Goal: Check status: Check status

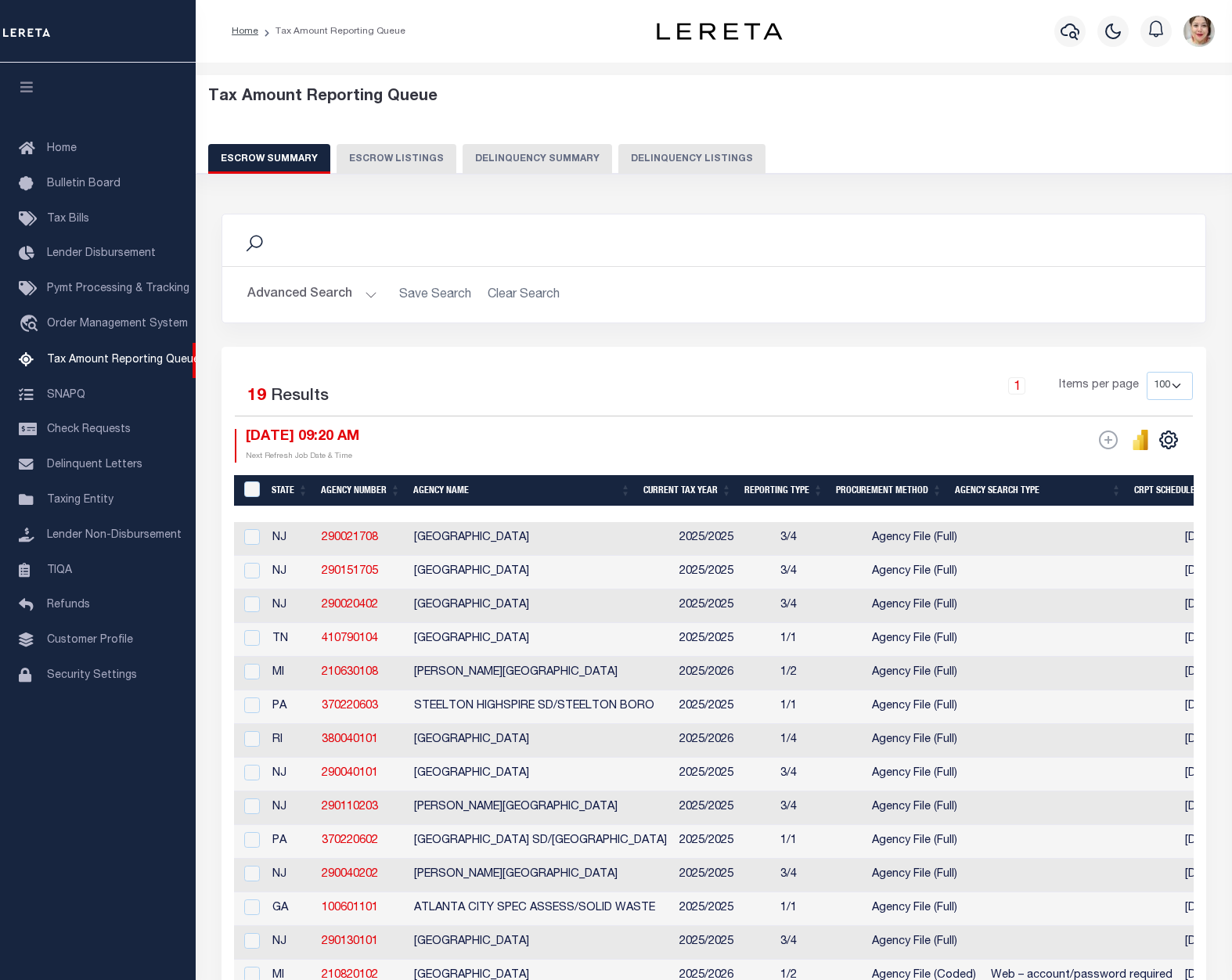
select select "100"
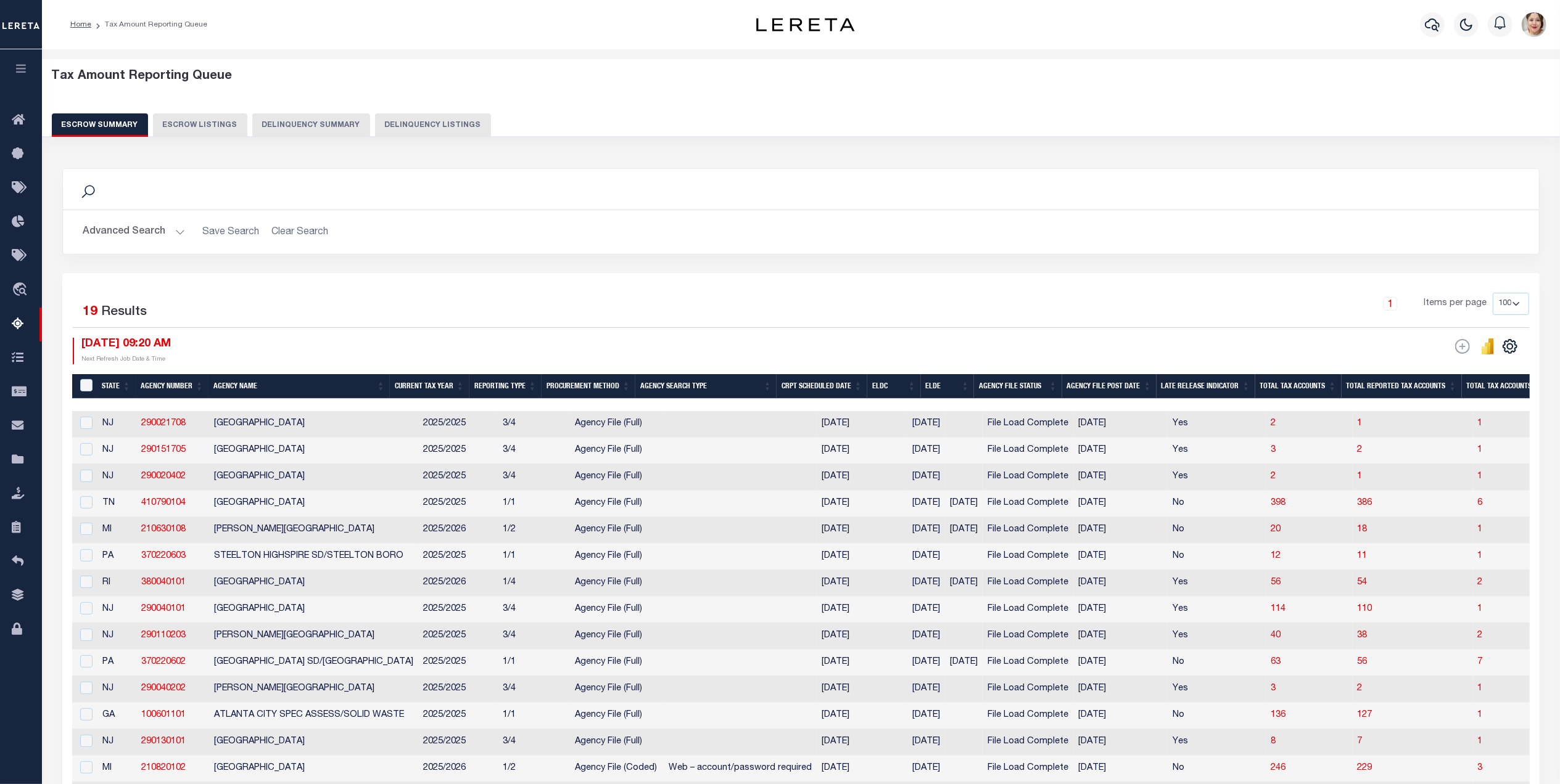
click at [122, 228] on button "Advanced Search" at bounding box center [134, 232] width 102 height 24
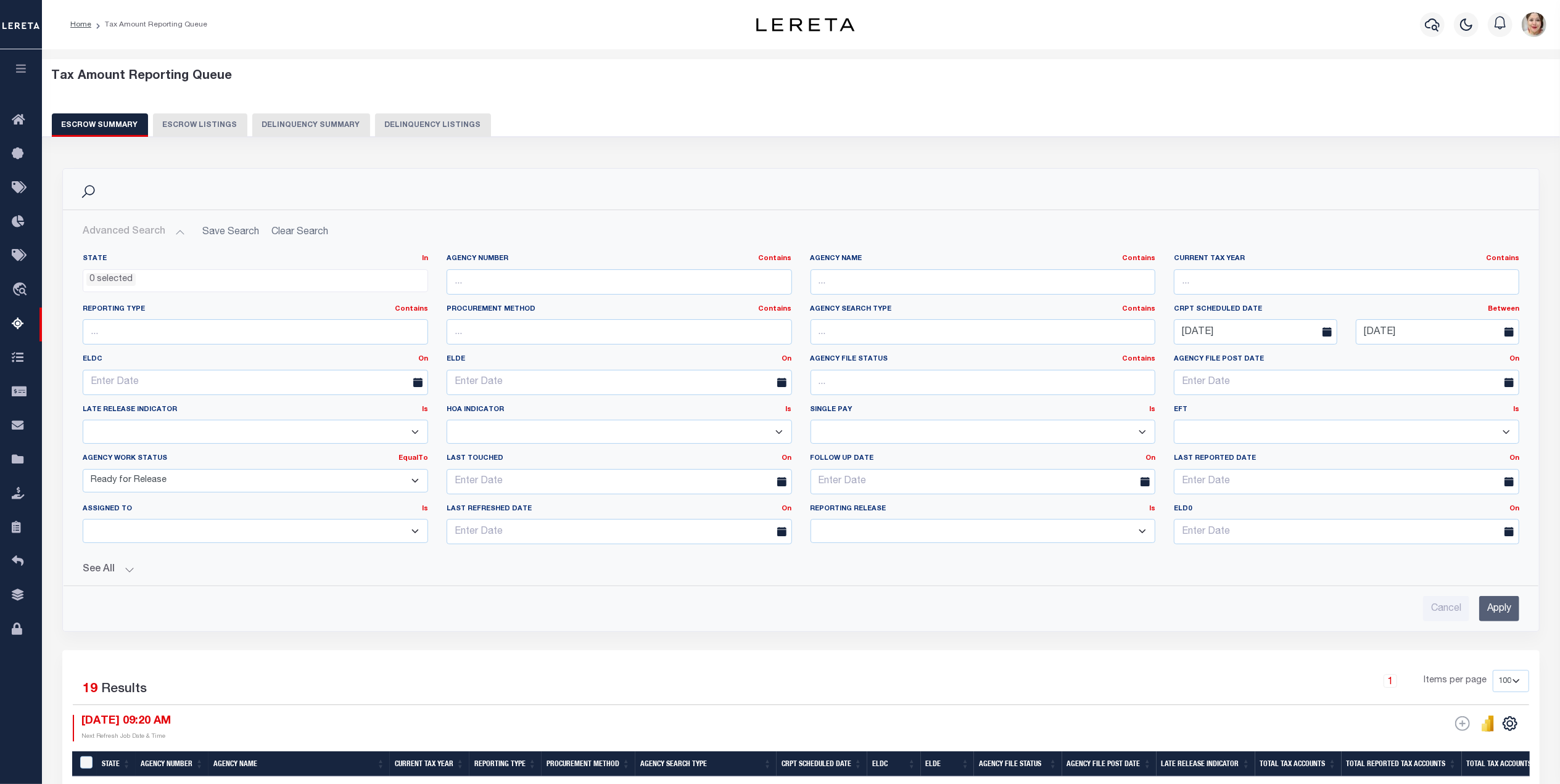
click at [149, 483] on select "New In Progress Pending Agency Follow-up Pending QC Ready for Release Prep for …" at bounding box center [256, 481] width 345 height 24
select select "7"
click at [83, 471] on select "New In Progress Pending Agency Follow-up Pending QC Ready for Release Prep for …" at bounding box center [256, 481] width 345 height 24
click at [107, 568] on button "See All" at bounding box center [801, 569] width 1436 height 12
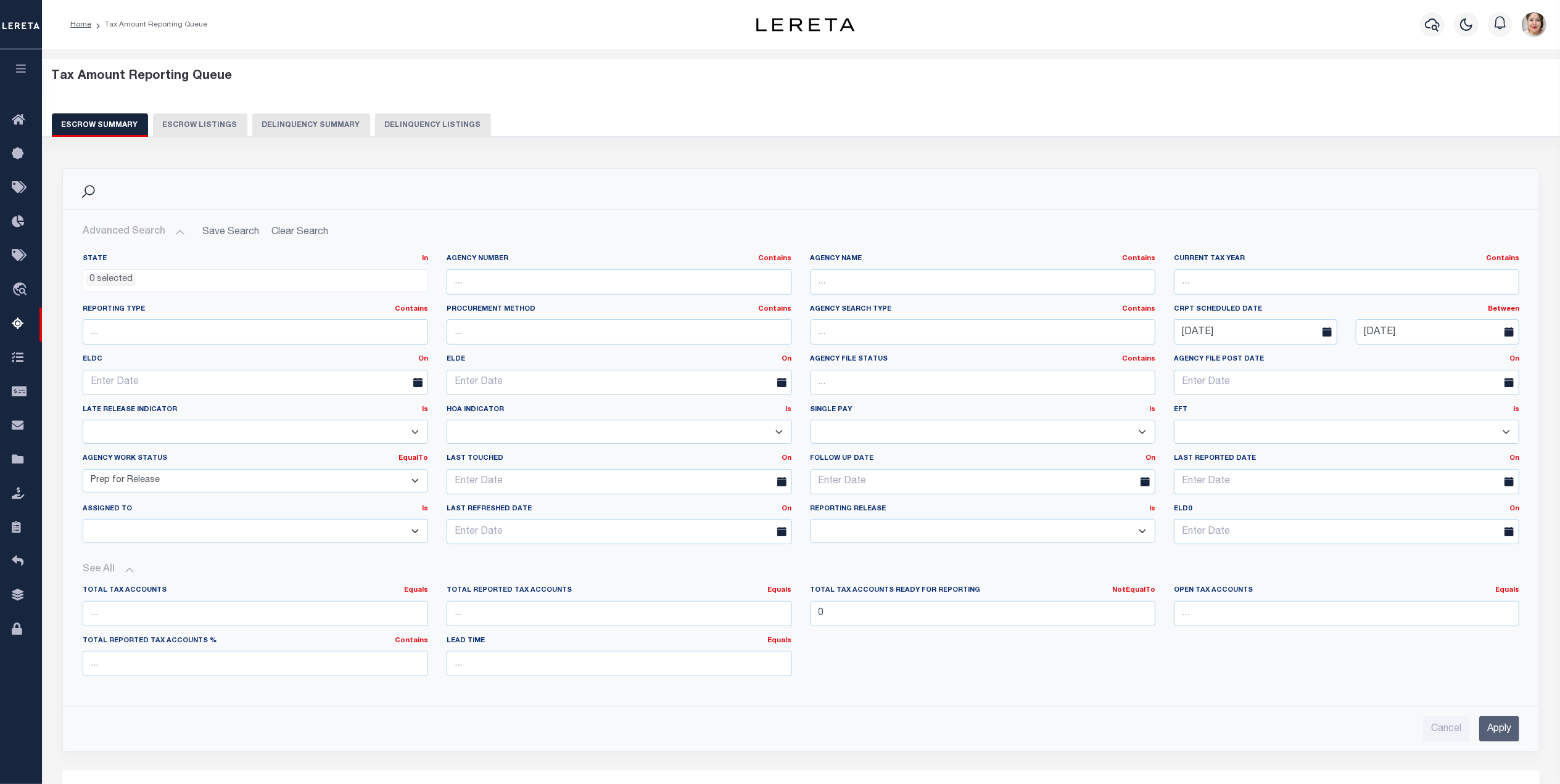
click at [970, 732] on input "Apply" at bounding box center [1499, 729] width 40 height 26
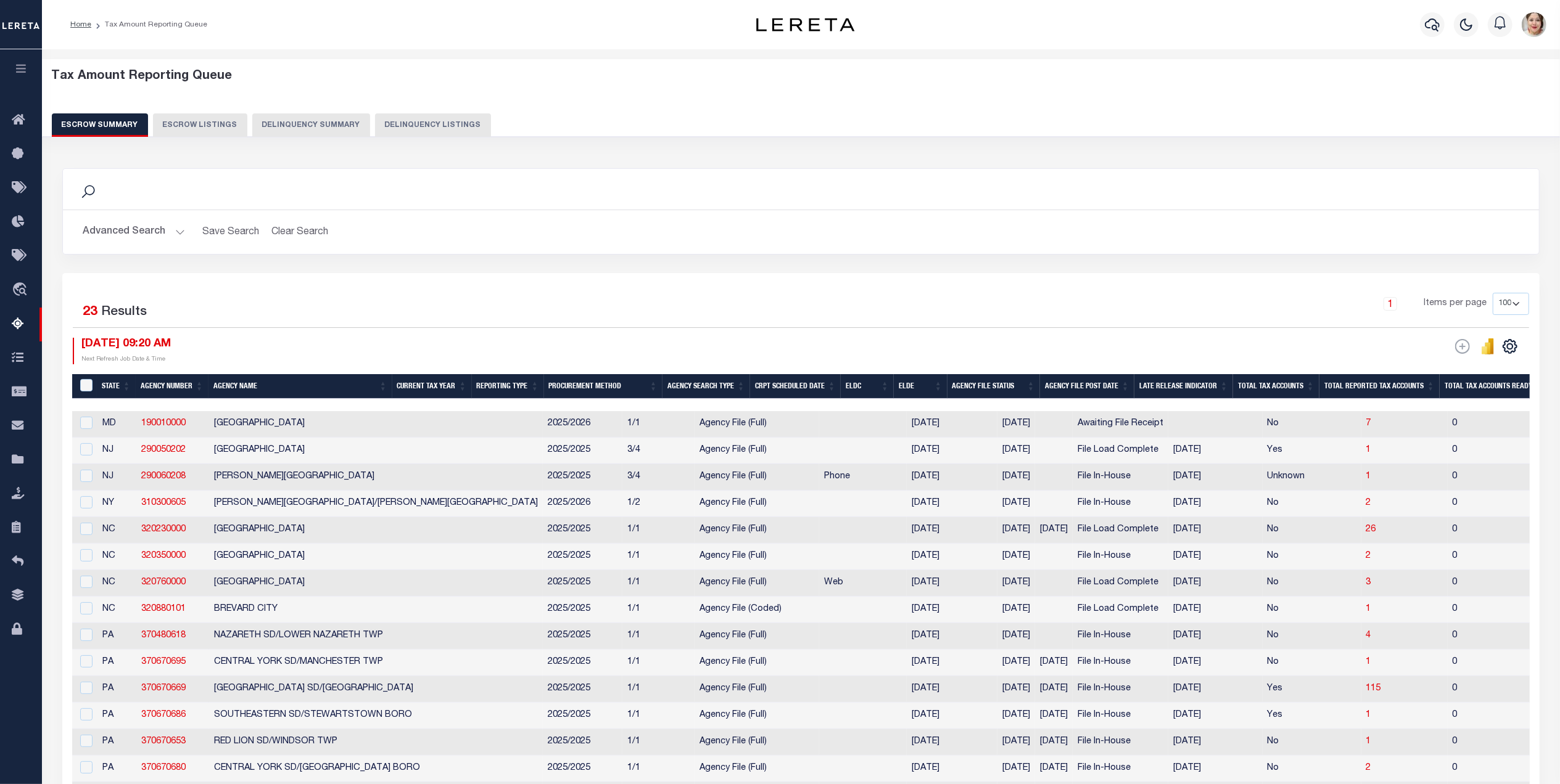
click at [139, 228] on button "Advanced Search" at bounding box center [134, 232] width 102 height 24
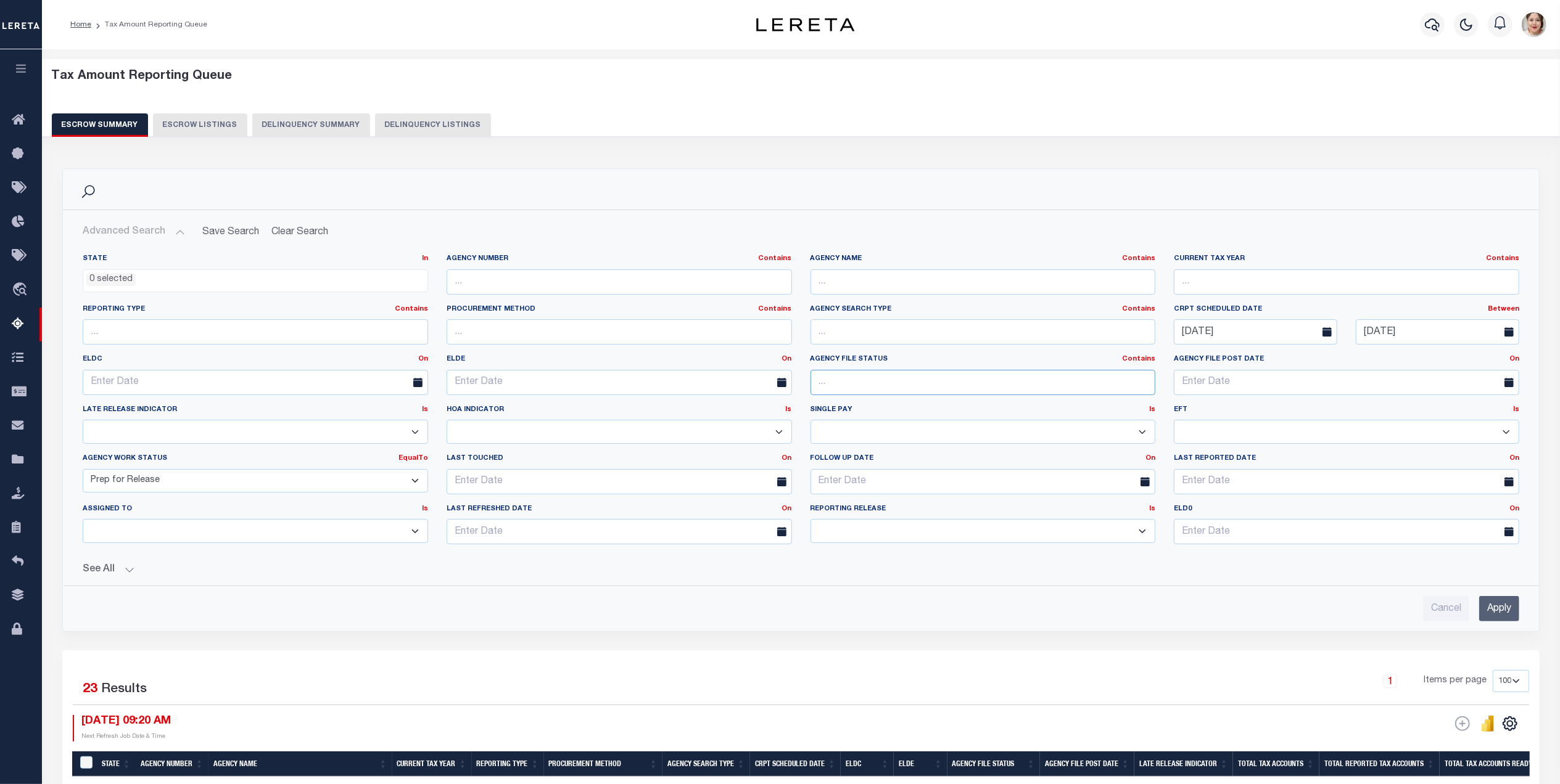
click at [867, 389] on input "text" at bounding box center [983, 382] width 345 height 26
type input "file load complete"
